Goal: Find specific page/section: Find specific page/section

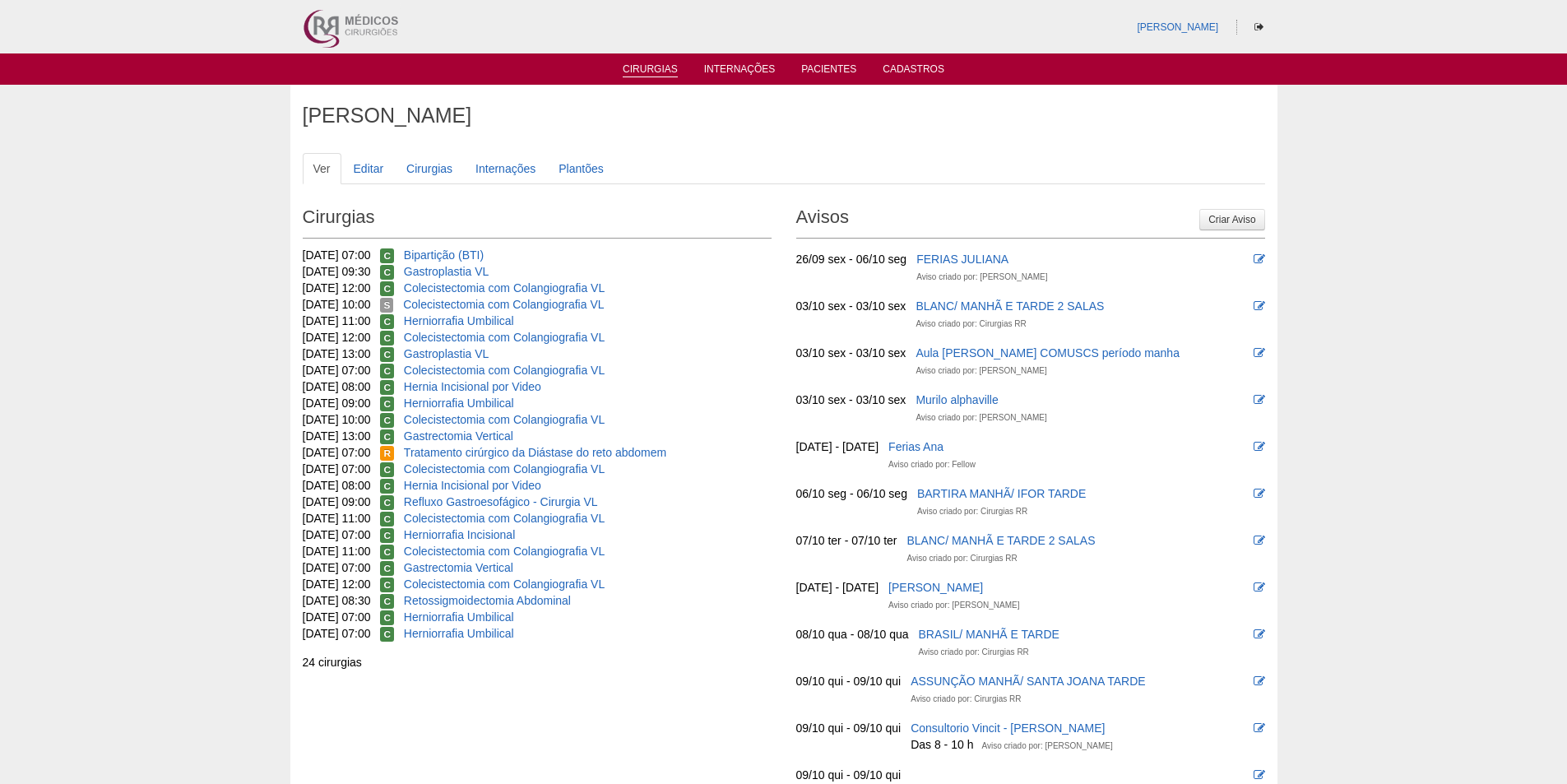
click at [629, 78] on ul "Cirurgias Internações Pacientes Cadastros" at bounding box center [784, 68] width 1567 height 32
click at [641, 73] on link "Cirurgias" at bounding box center [650, 70] width 55 height 14
click at [1260, 31] on icon at bounding box center [1259, 27] width 9 height 10
